Goal: Information Seeking & Learning: Learn about a topic

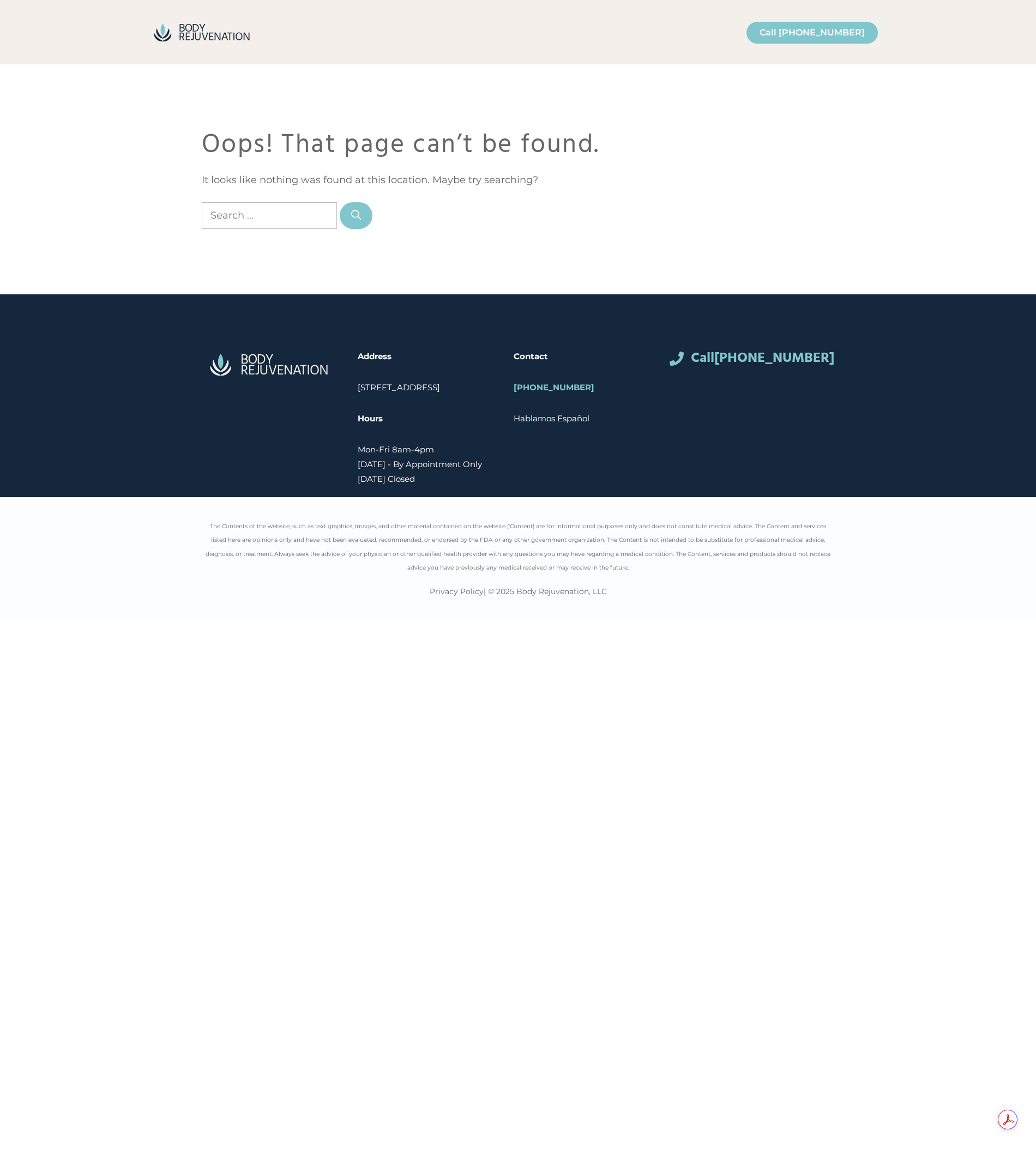
click at [248, 203] on input "Search for:" at bounding box center [269, 215] width 135 height 27
type input "pdf"
click at [340, 202] on button "Search" at bounding box center [356, 215] width 33 height 27
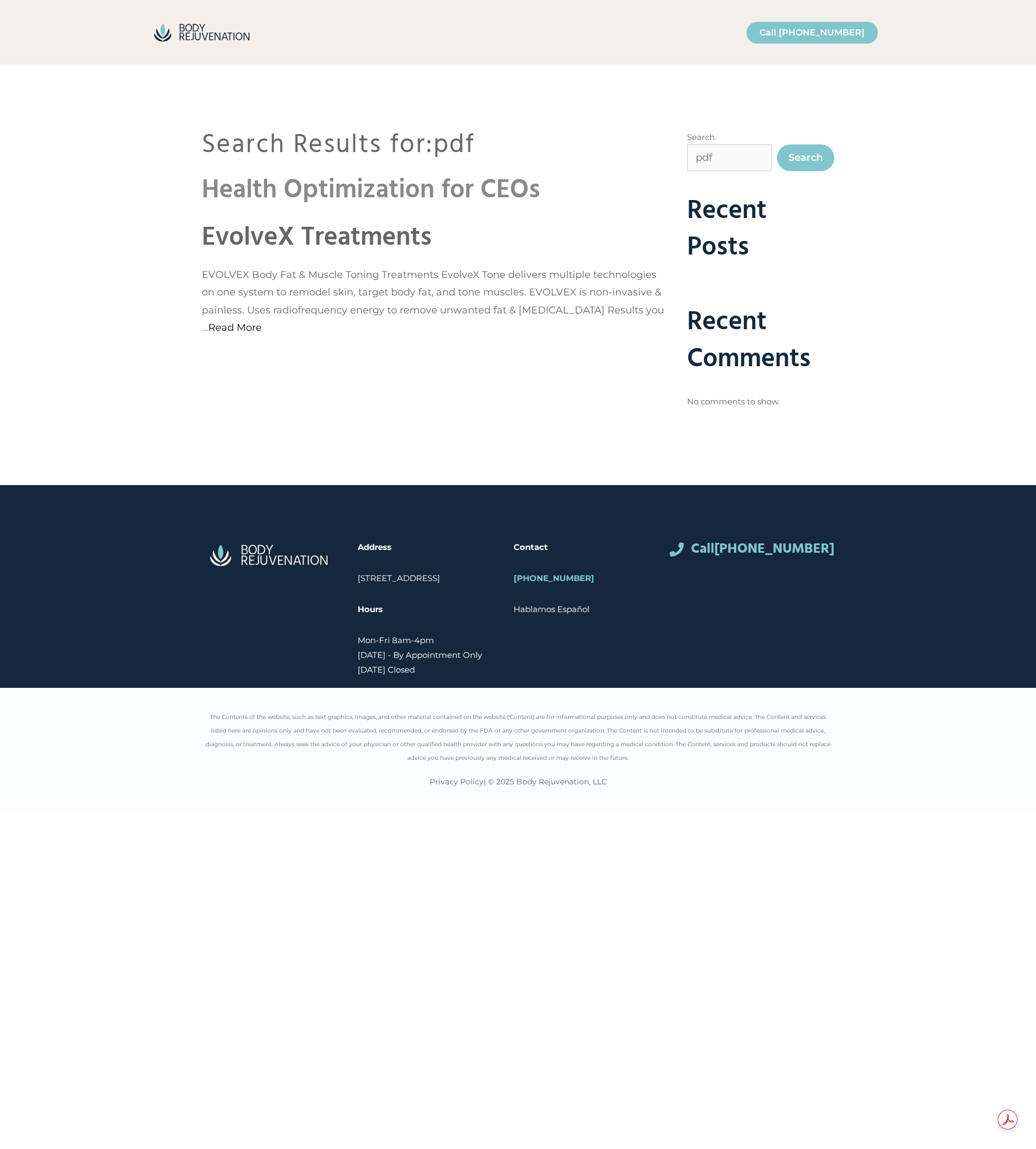
click at [321, 193] on link "Health Optimization for CEOs" at bounding box center [371, 191] width 339 height 42
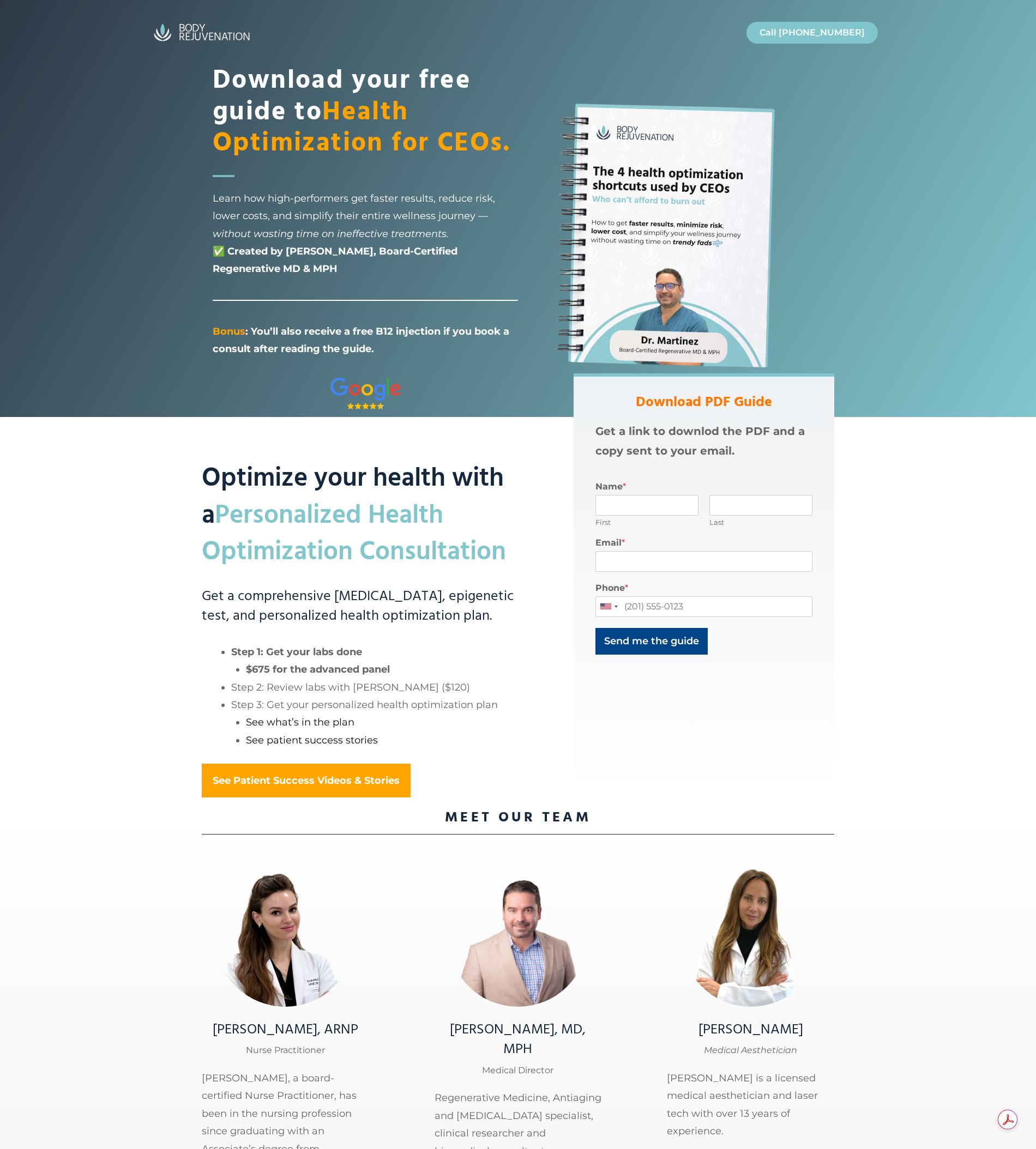
click at [334, 550] on mark "Personalized Health Optimization Consultation" at bounding box center [353, 534] width 304 height 79
